Goal: Transaction & Acquisition: Obtain resource

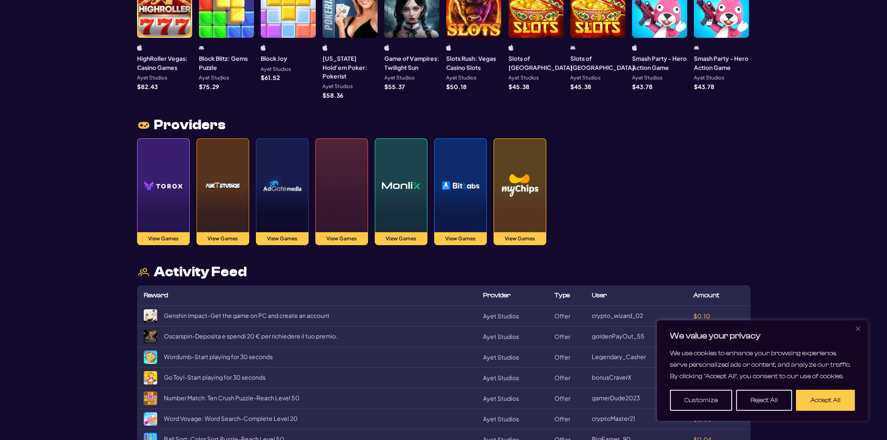
scroll to position [910, 0]
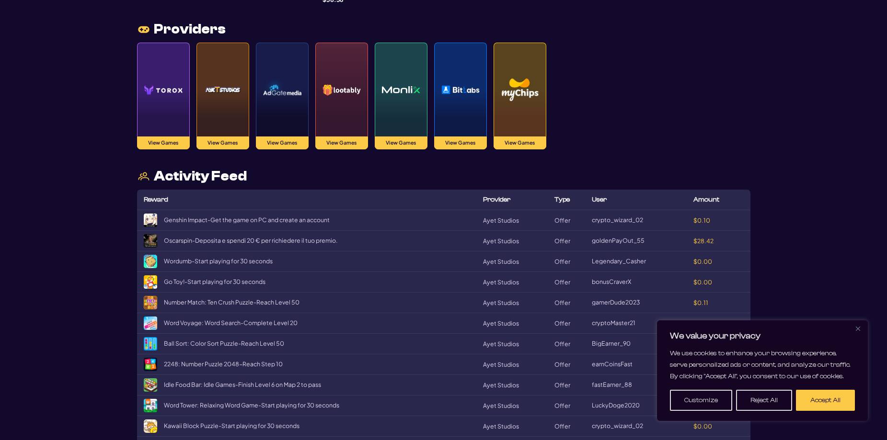
click at [174, 110] on img at bounding box center [163, 90] width 38 height 67
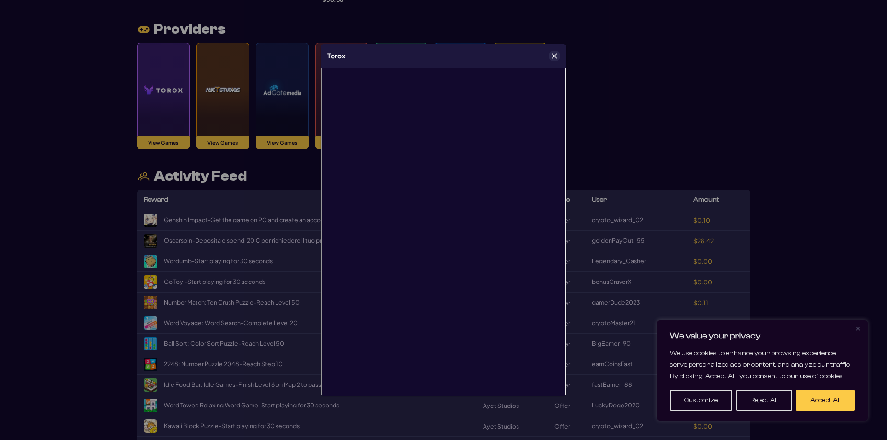
scroll to position [20, 0]
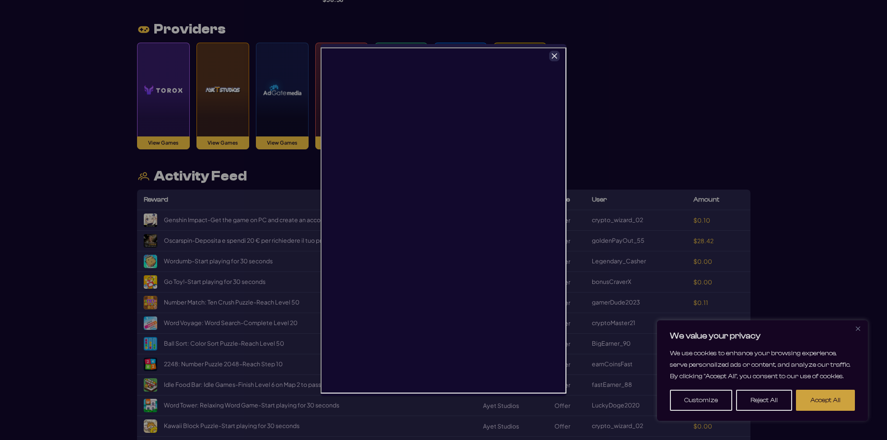
click at [818, 400] on button "Accept All" at bounding box center [825, 400] width 59 height 21
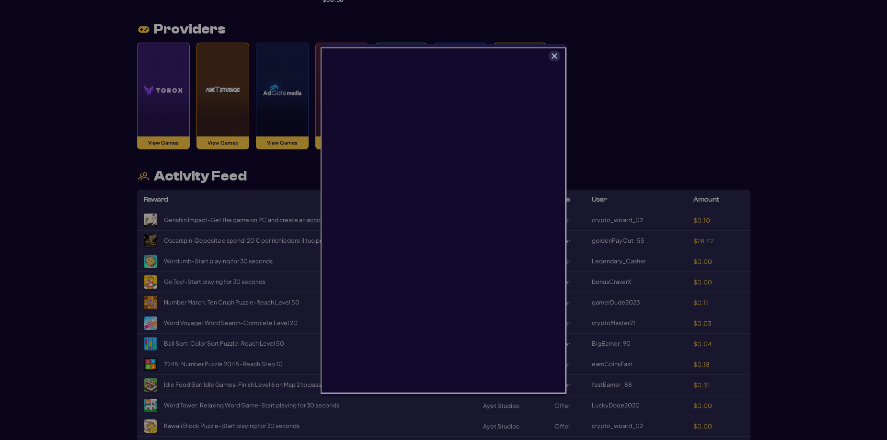
click at [556, 56] on icon "Close" at bounding box center [554, 56] width 7 height 7
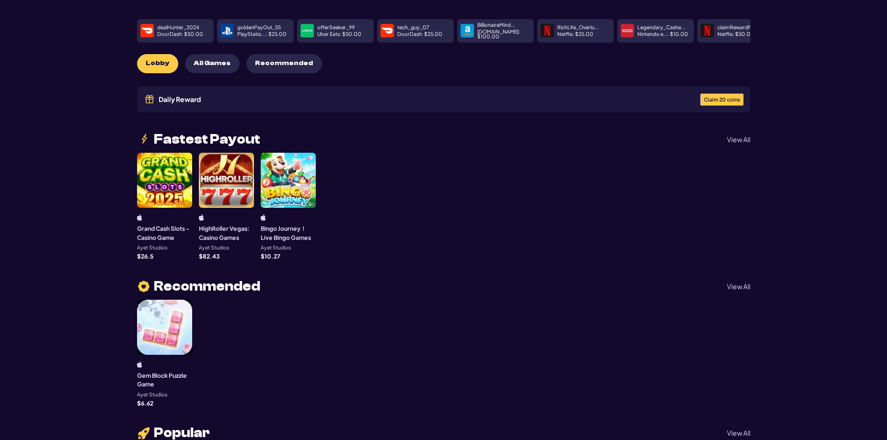
scroll to position [0, 0]
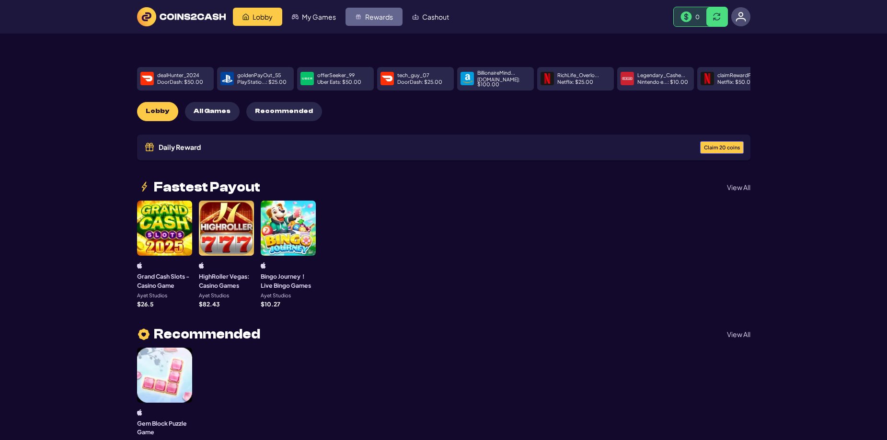
click at [363, 17] on link "Rewards" at bounding box center [373, 17] width 57 height 18
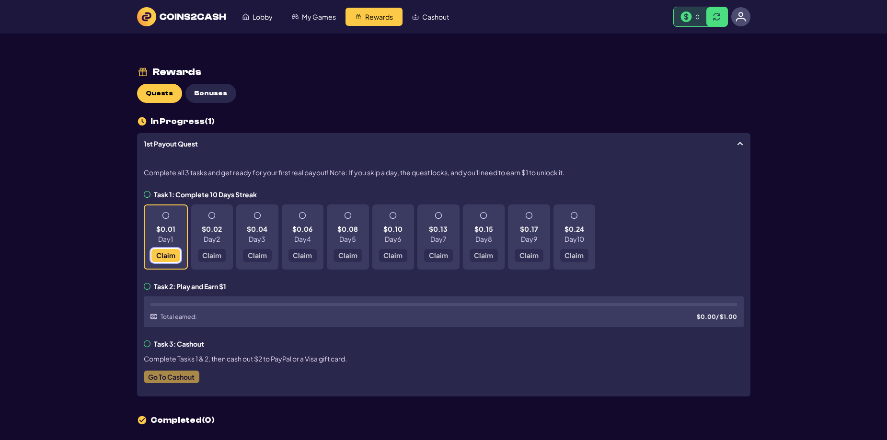
click at [158, 259] on span "Claim" at bounding box center [165, 255] width 19 height 7
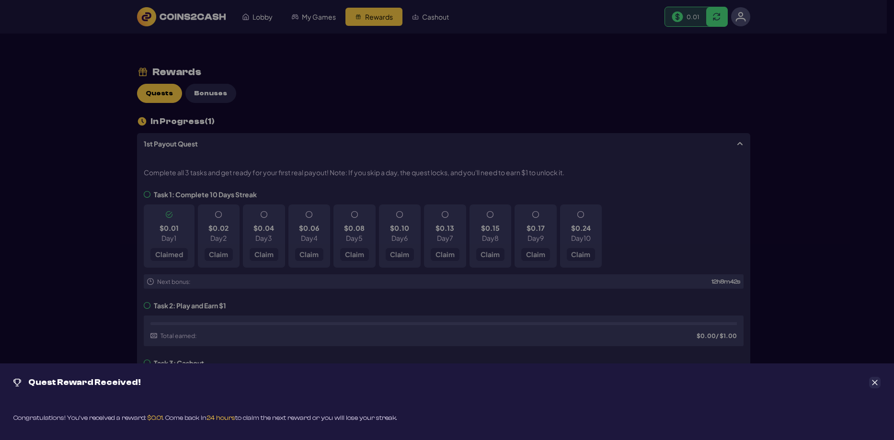
click at [863, 379] on div "Quest Reward Received!" at bounding box center [447, 383] width 894 height 38
click at [873, 381] on icon "Close" at bounding box center [875, 382] width 7 height 7
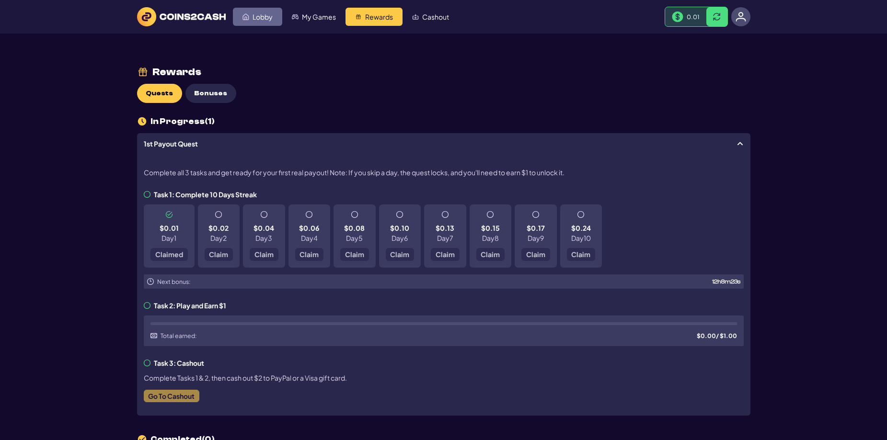
click at [266, 23] on link "Lobby" at bounding box center [257, 17] width 49 height 18
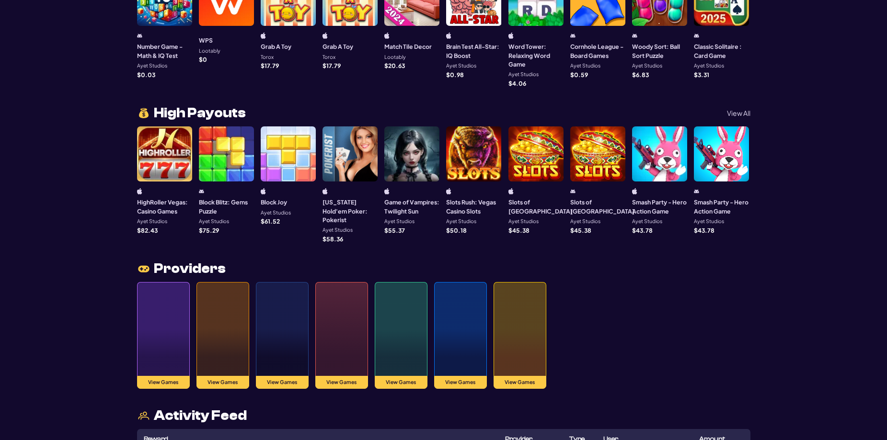
scroll to position [719, 0]
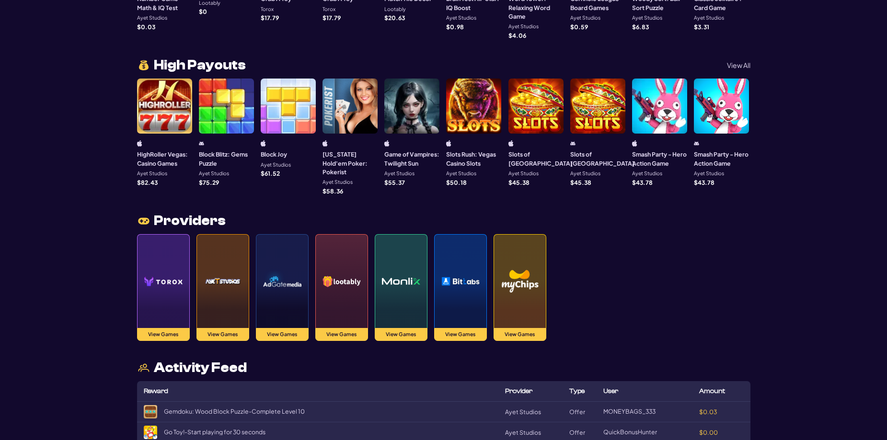
click at [520, 263] on img at bounding box center [520, 281] width 38 height 67
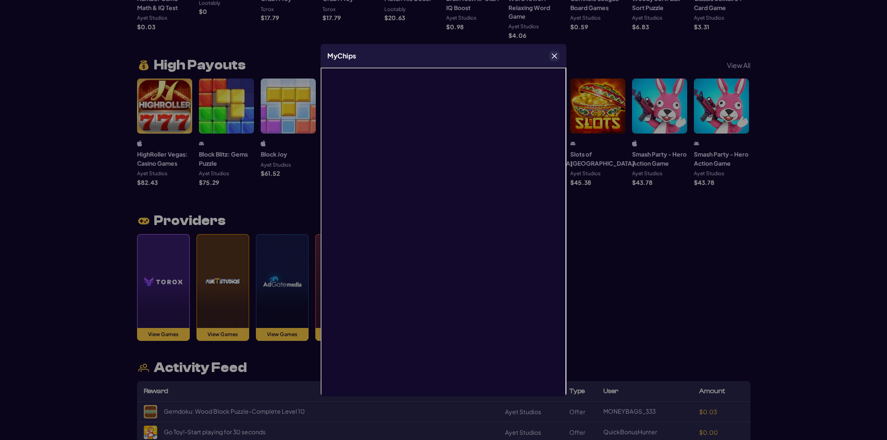
scroll to position [20, 0]
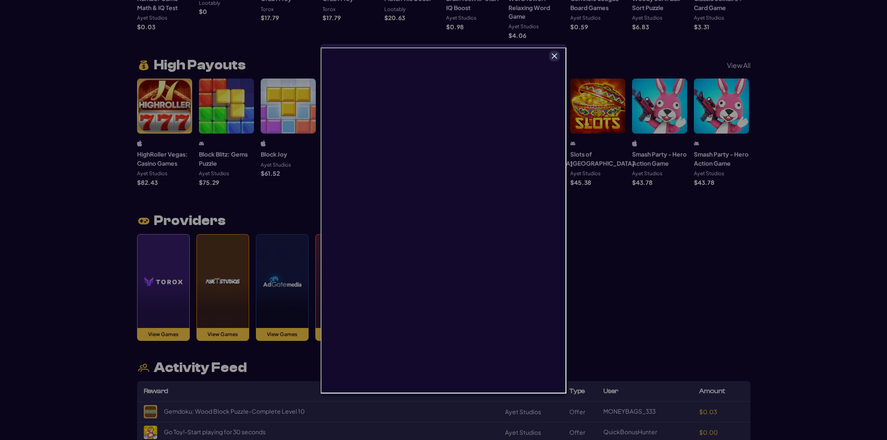
click at [554, 56] on icon "Close" at bounding box center [554, 55] width 5 height 5
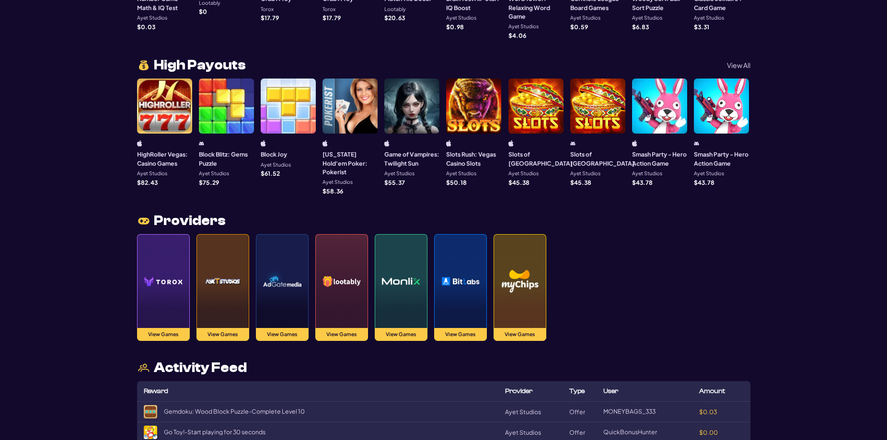
click at [454, 273] on img at bounding box center [460, 281] width 38 height 67
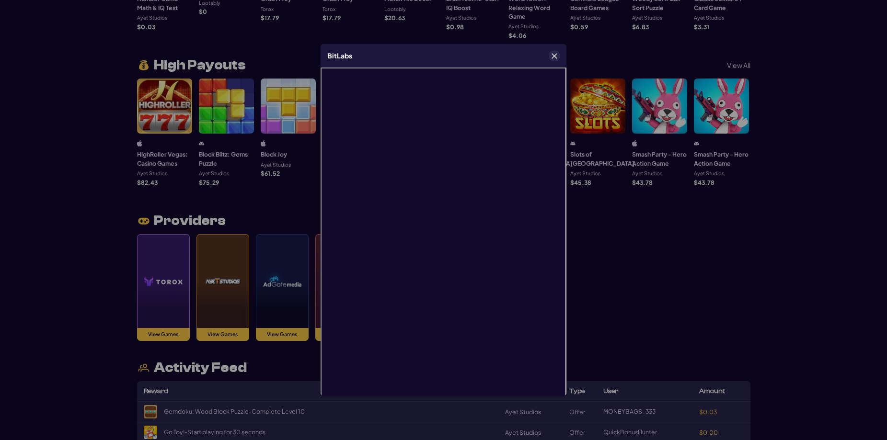
click at [553, 57] on icon "Close" at bounding box center [554, 55] width 5 height 5
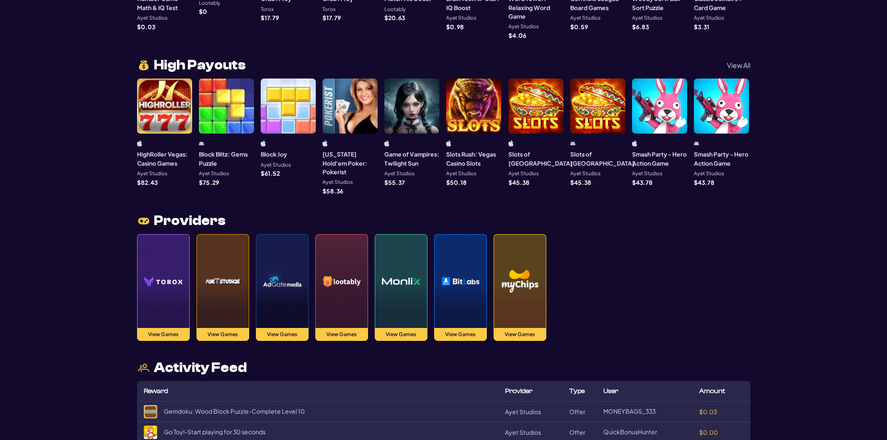
click at [401, 283] on img at bounding box center [401, 281] width 38 height 67
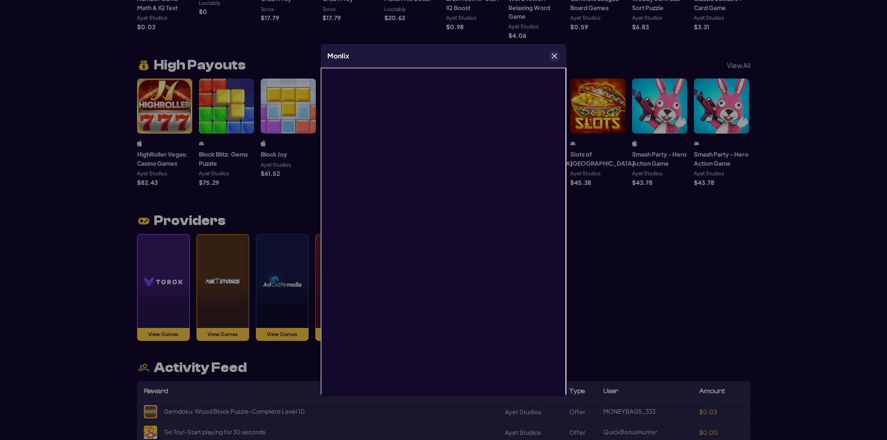
click at [552, 60] on button "Close" at bounding box center [555, 56] width 10 height 10
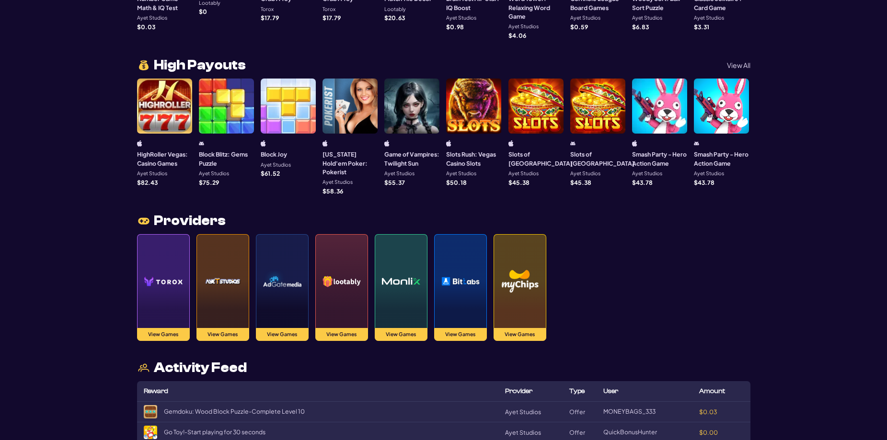
click at [282, 281] on img at bounding box center [282, 281] width 38 height 67
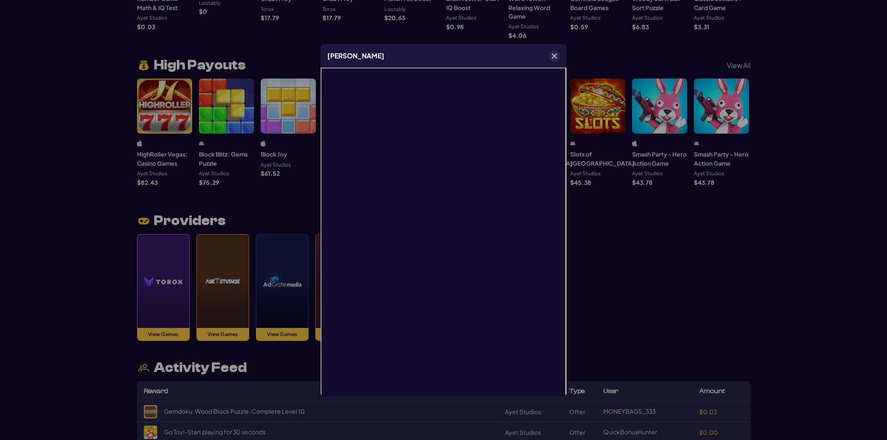
click at [556, 58] on icon "Close" at bounding box center [554, 55] width 5 height 5
